Goal: Task Accomplishment & Management: Complete application form

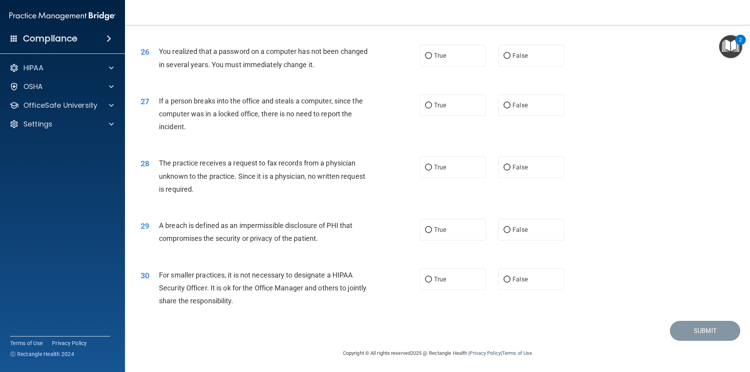
scroll to position [1476, 0]
click at [505, 280] on input "False" at bounding box center [506, 280] width 7 height 6
radio input "true"
click at [436, 230] on span "True" at bounding box center [440, 229] width 12 height 7
click at [432, 230] on input "True" at bounding box center [428, 230] width 7 height 6
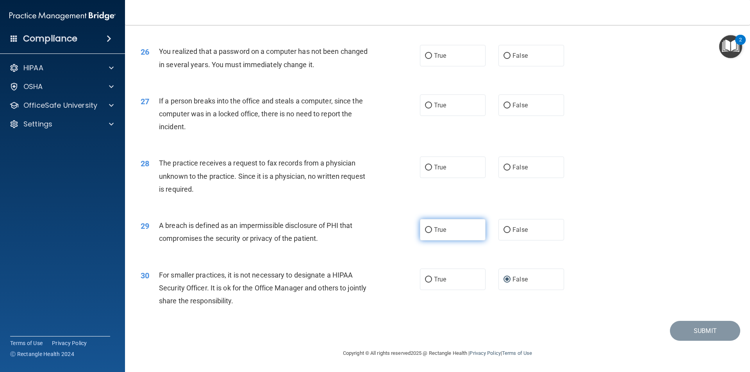
radio input "true"
click at [503, 166] on input "False" at bounding box center [506, 168] width 7 height 6
radio input "true"
click at [512, 101] on label "False" at bounding box center [531, 104] width 66 height 21
click at [510, 103] on input "False" at bounding box center [506, 106] width 7 height 6
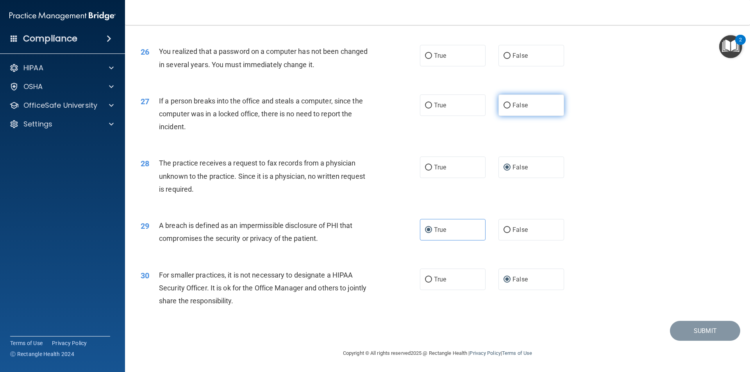
radio input "true"
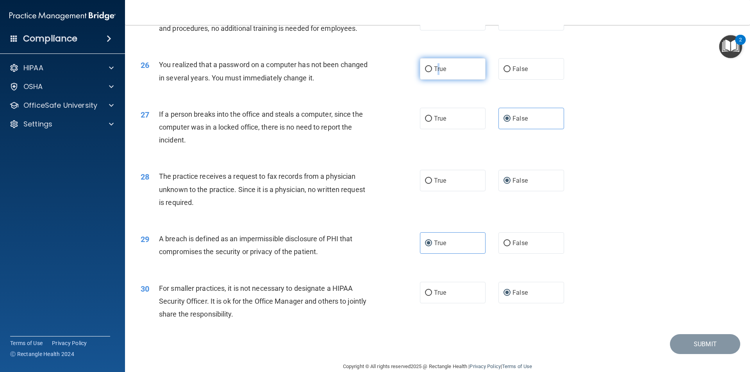
click at [436, 73] on span "True" at bounding box center [440, 68] width 12 height 7
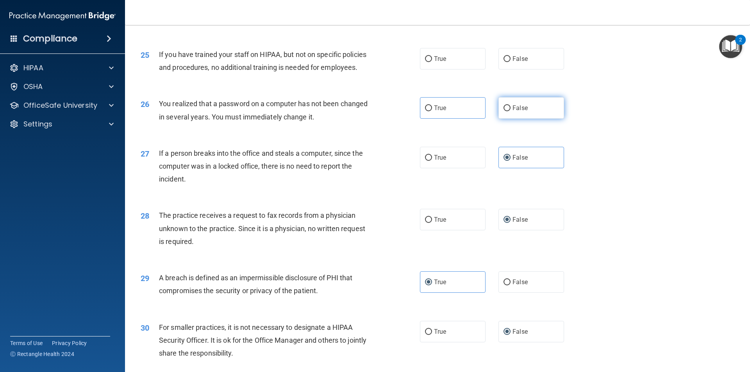
click at [521, 119] on label "False" at bounding box center [531, 107] width 66 height 21
click at [510, 111] on input "False" at bounding box center [506, 108] width 7 height 6
radio input "true"
click at [532, 70] on label "False" at bounding box center [531, 58] width 66 height 21
click at [510, 62] on input "False" at bounding box center [506, 59] width 7 height 6
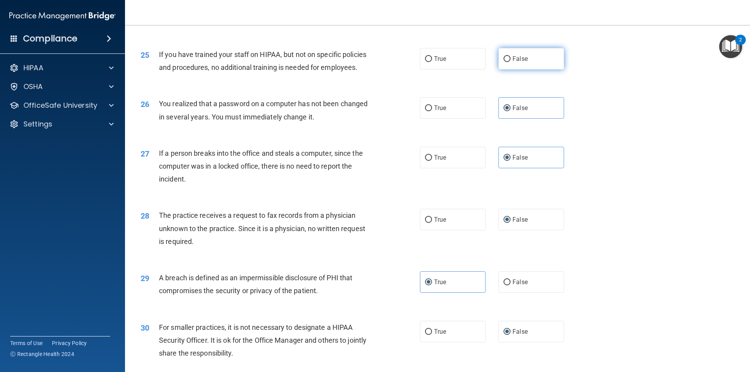
radio input "true"
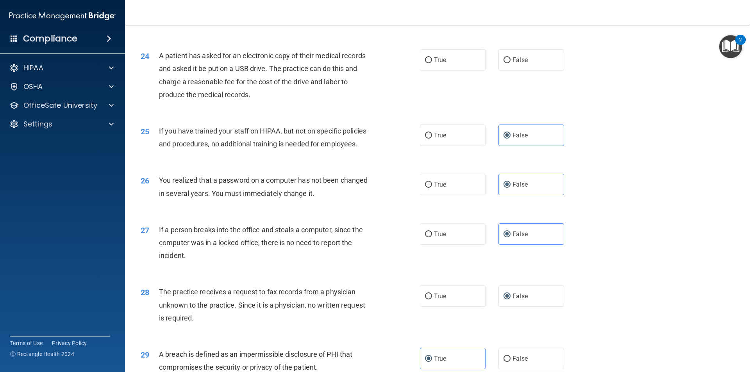
scroll to position [1320, 0]
click at [436, 65] on span "True" at bounding box center [440, 61] width 12 height 7
click at [432, 65] on input "True" at bounding box center [428, 62] width 7 height 6
radio input "true"
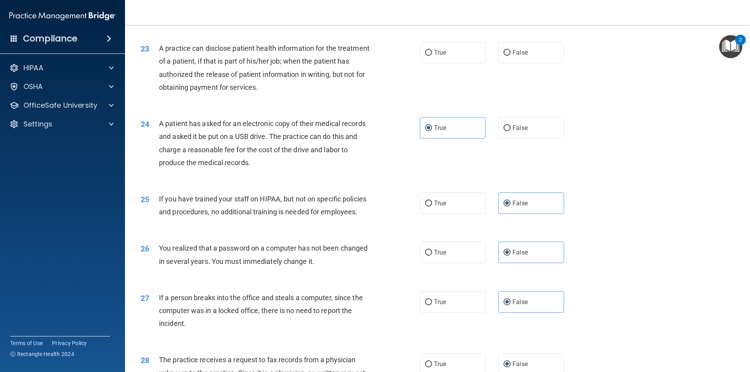
scroll to position [1242, 0]
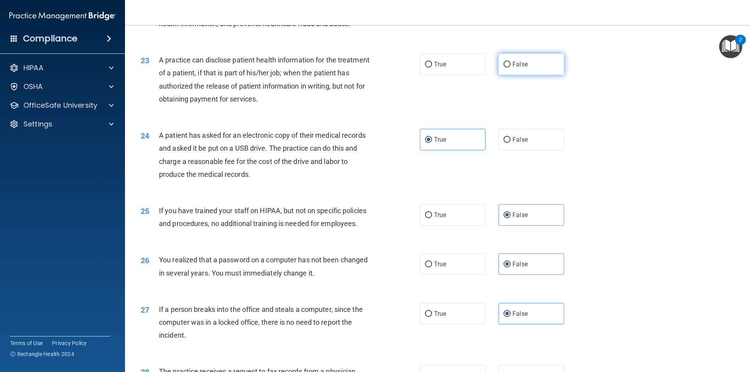
click at [521, 68] on span "False" at bounding box center [519, 64] width 15 height 7
click at [510, 68] on input "False" at bounding box center [506, 65] width 7 height 6
radio input "true"
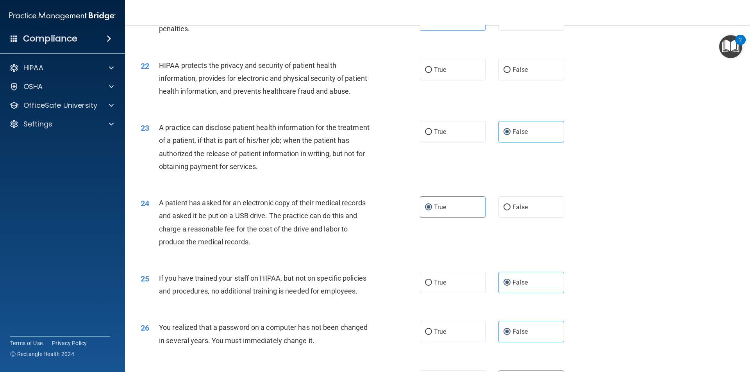
scroll to position [1164, 0]
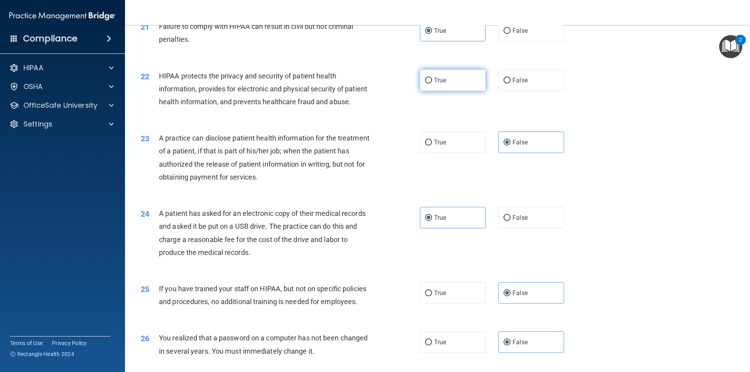
click at [450, 91] on label "True" at bounding box center [453, 80] width 66 height 21
click at [432, 84] on input "True" at bounding box center [428, 81] width 7 height 6
radio input "true"
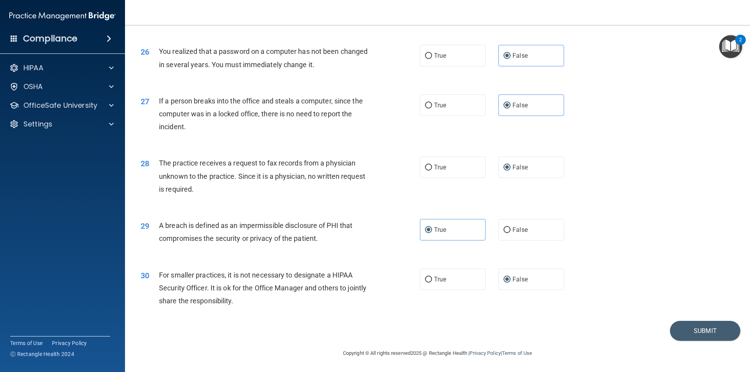
scroll to position [1476, 0]
click at [678, 333] on button "Submit" at bounding box center [705, 331] width 70 height 20
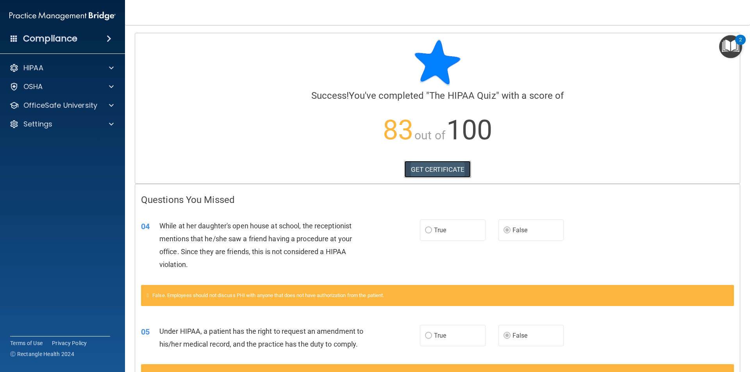
click at [424, 166] on link "GET CERTIFICATE" at bounding box center [437, 169] width 67 height 17
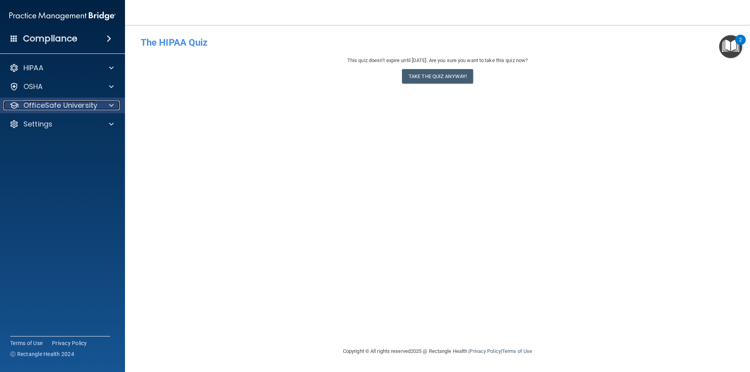
click at [53, 107] on p "OfficeSafe University" at bounding box center [60, 105] width 74 height 9
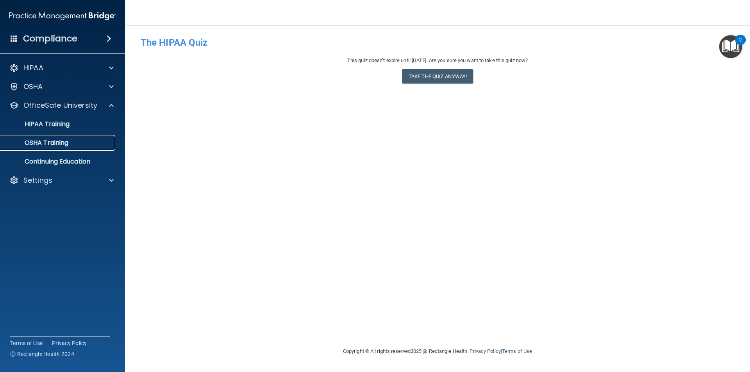
click at [63, 144] on p "OSHA Training" at bounding box center [36, 143] width 63 height 8
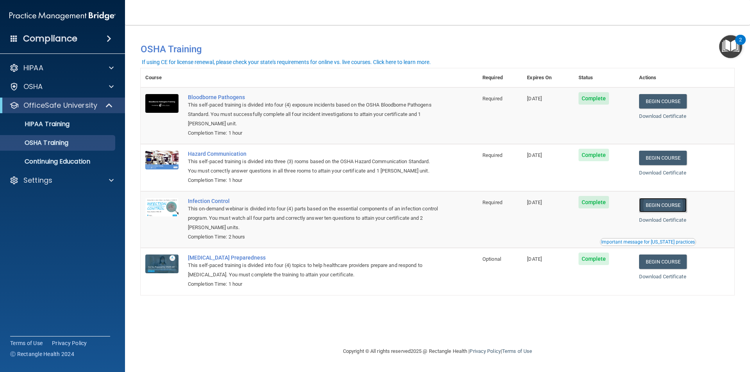
click at [680, 207] on link "Begin Course" at bounding box center [663, 205] width 48 height 14
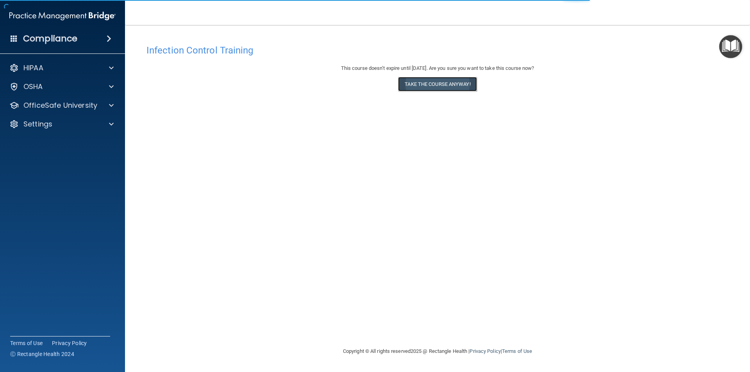
click at [444, 86] on button "Take the course anyway!" at bounding box center [437, 84] width 78 height 14
